Goal: Task Accomplishment & Management: Manage account settings

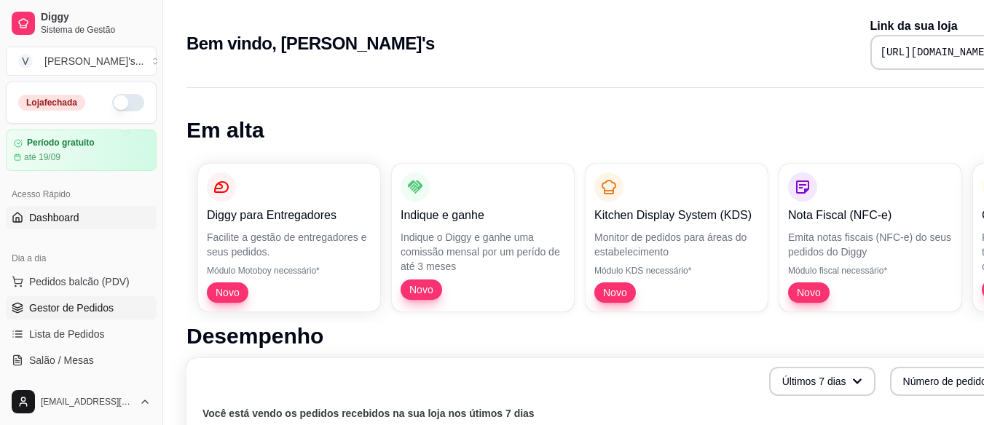
click at [74, 303] on span "Gestor de Pedidos" at bounding box center [71, 308] width 85 height 15
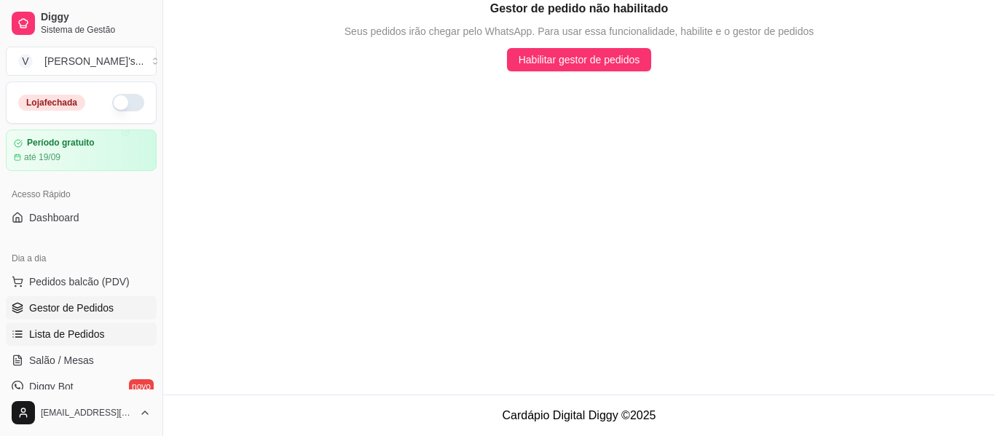
click at [75, 330] on span "Lista de Pedidos" at bounding box center [67, 334] width 76 height 15
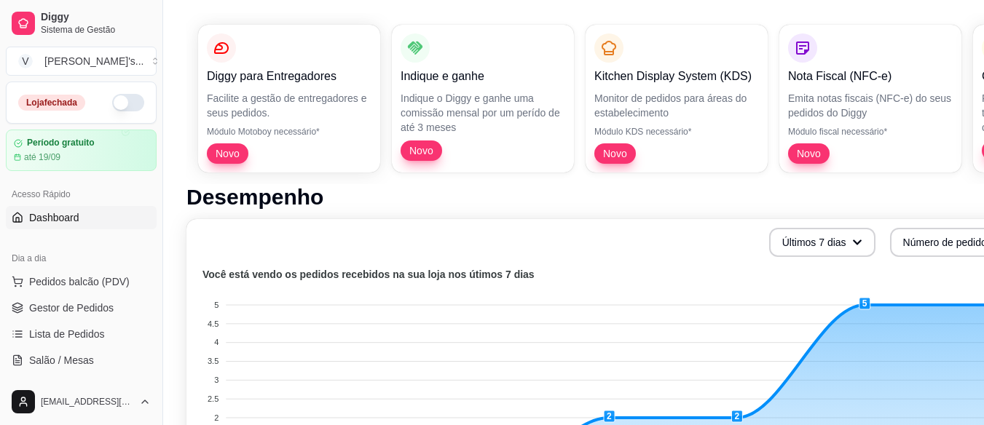
scroll to position [219, 0]
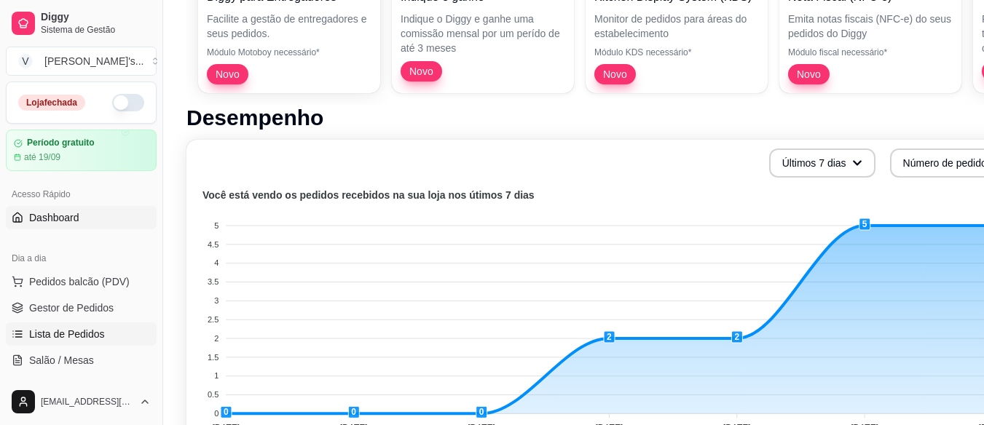
click at [66, 335] on span "Lista de Pedidos" at bounding box center [67, 334] width 76 height 15
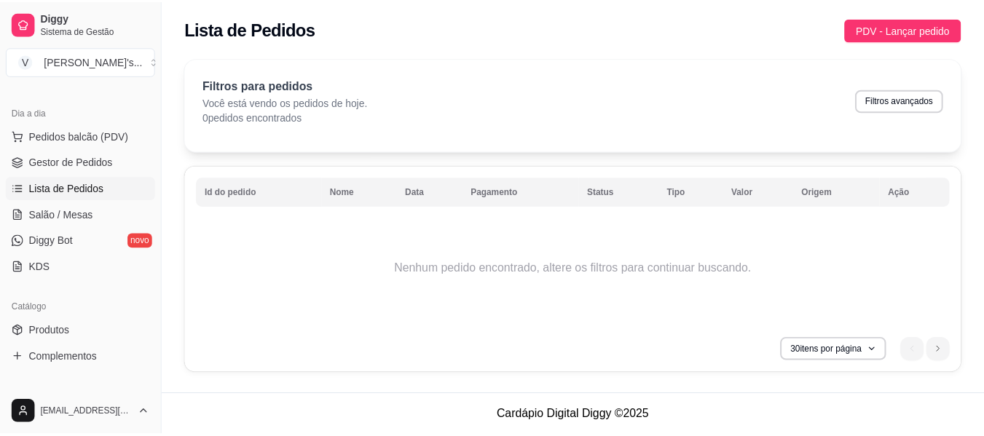
scroll to position [219, 0]
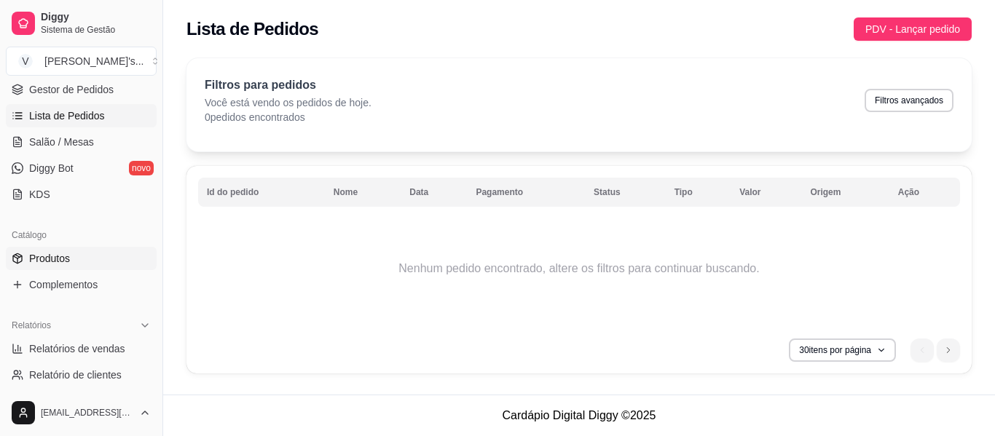
click at [79, 262] on link "Produtos" at bounding box center [81, 258] width 151 height 23
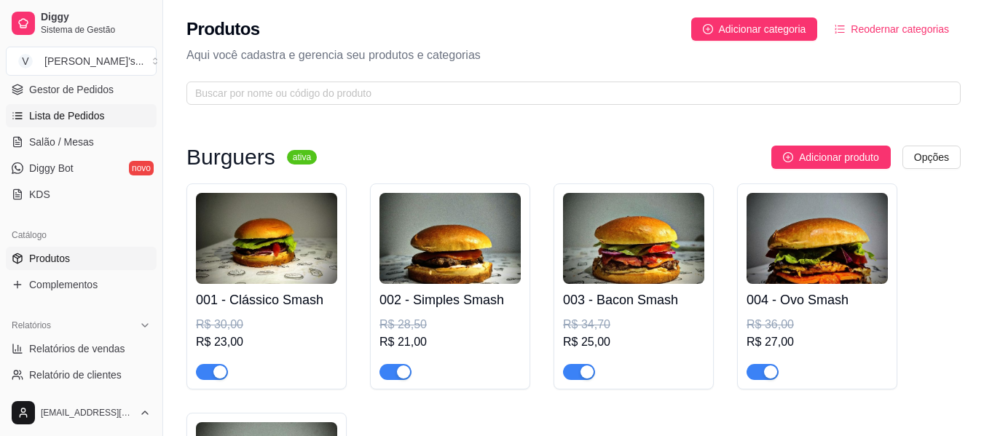
click at [50, 117] on span "Lista de Pedidos" at bounding box center [67, 116] width 76 height 15
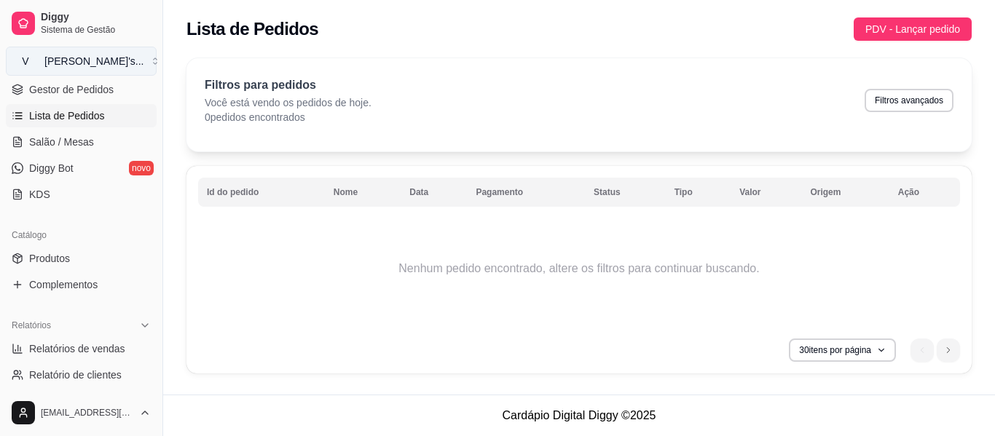
click at [57, 63] on div "Valent's ..." at bounding box center [93, 61] width 99 height 15
click at [106, 55] on button "V Valent's ..." at bounding box center [81, 61] width 151 height 29
click at [140, 68] on button "V Valent's ..." at bounding box center [81, 61] width 151 height 29
click at [131, 63] on button "V Valent's ..." at bounding box center [81, 61] width 151 height 29
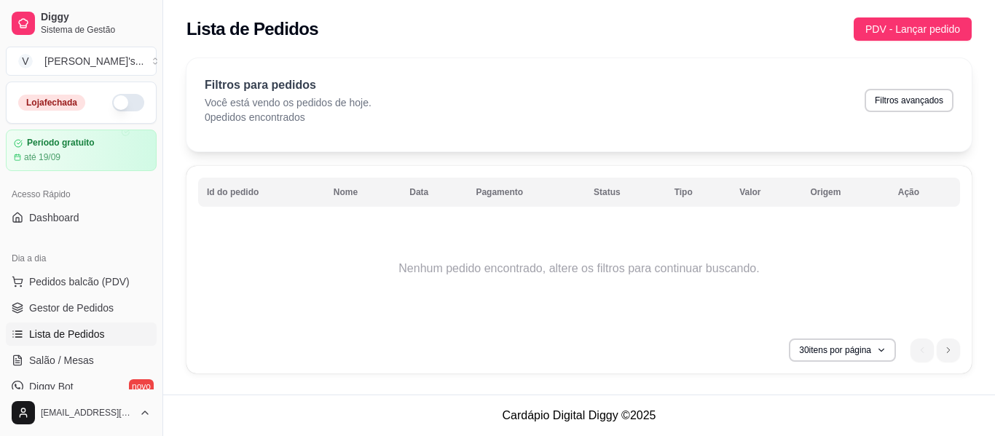
click at [112, 101] on button "button" at bounding box center [128, 102] width 32 height 17
